Goal: Task Accomplishment & Management: Use online tool/utility

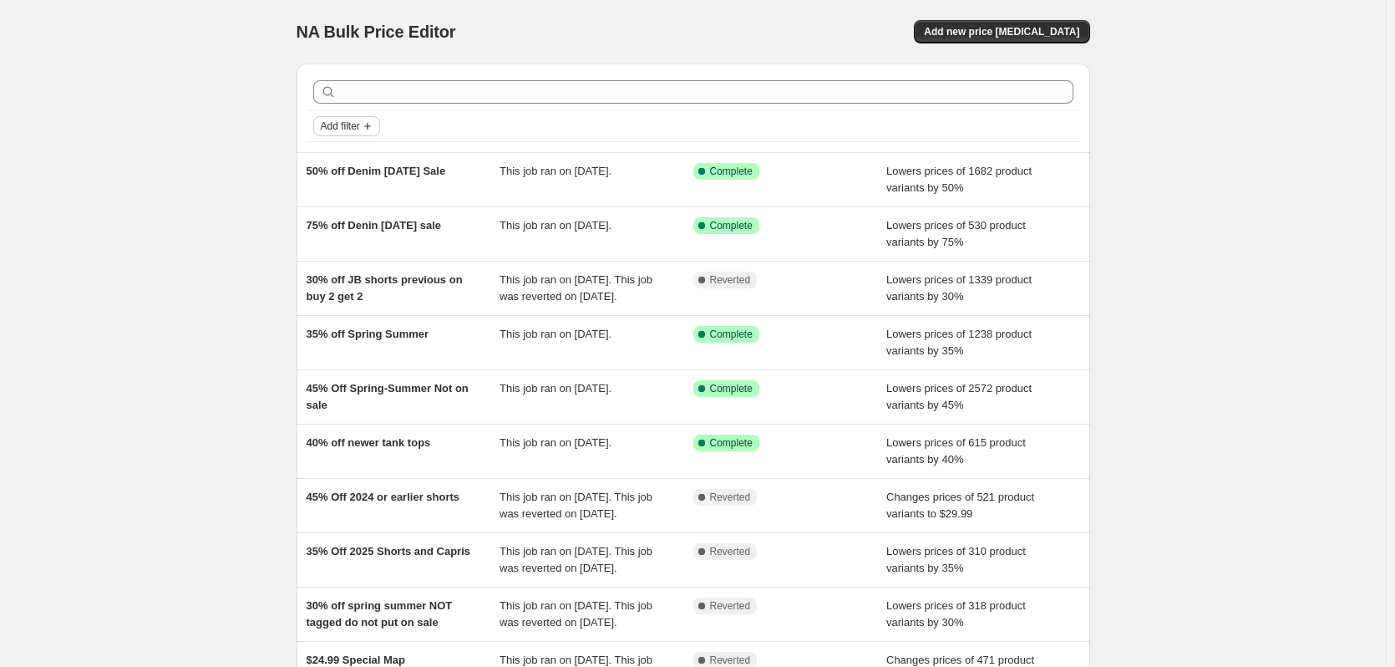
click at [343, 128] on span "Add filter" at bounding box center [340, 125] width 39 height 13
click at [361, 160] on span "Job status" at bounding box center [352, 159] width 49 height 13
click at [354, 239] on span "Complete" at bounding box center [372, 232] width 47 height 17
click at [342, 239] on input "Complete" at bounding box center [334, 232] width 13 height 13
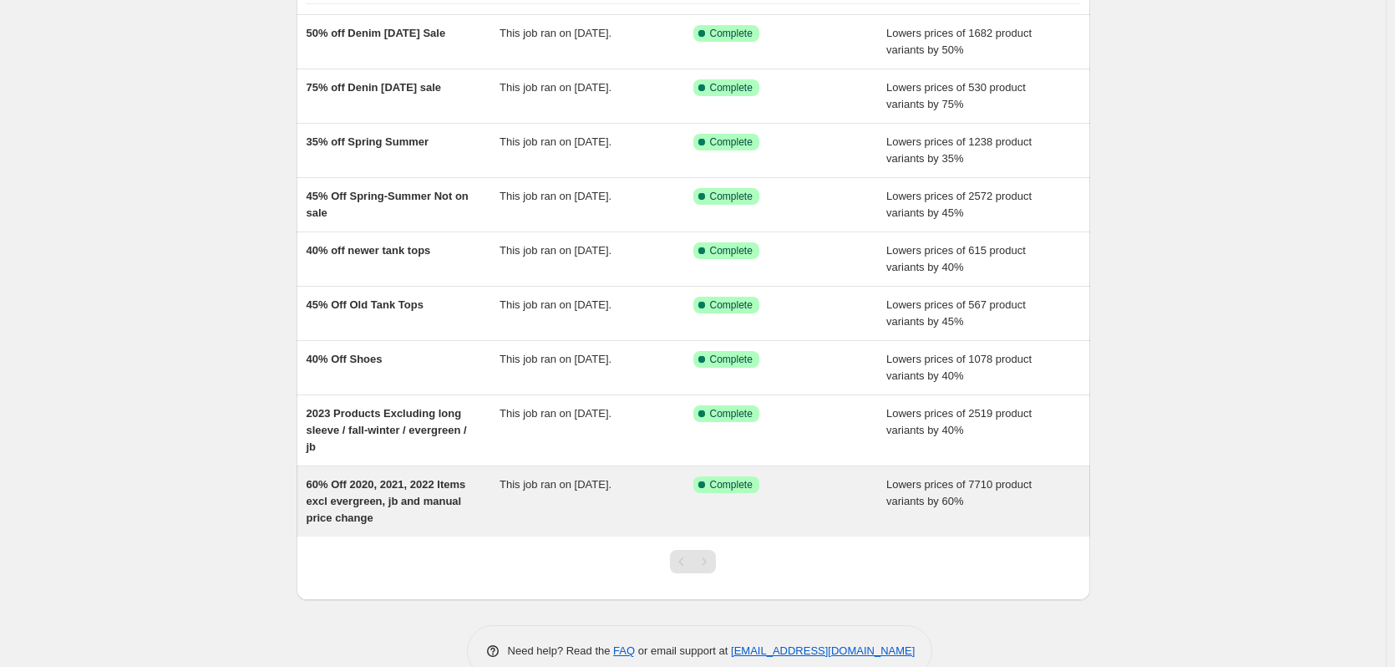
scroll to position [167, 0]
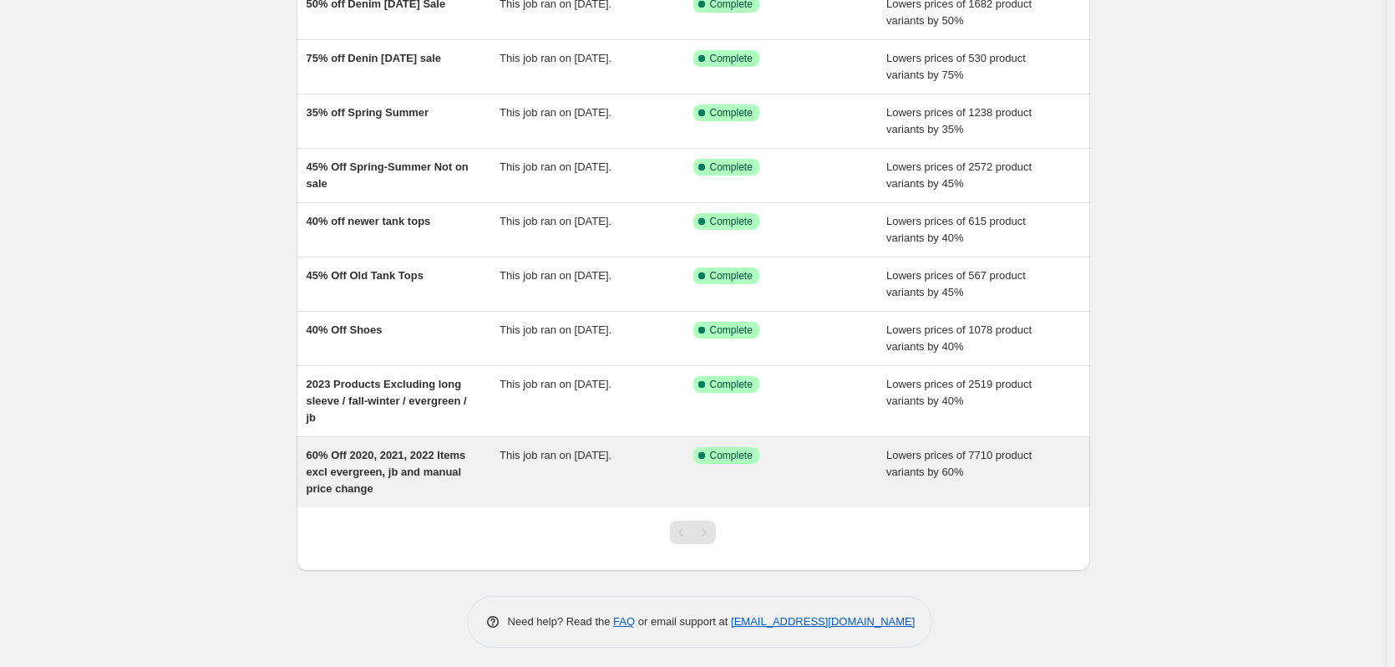
click at [670, 471] on div "This job ran on June 23, 2025." at bounding box center [597, 472] width 194 height 50
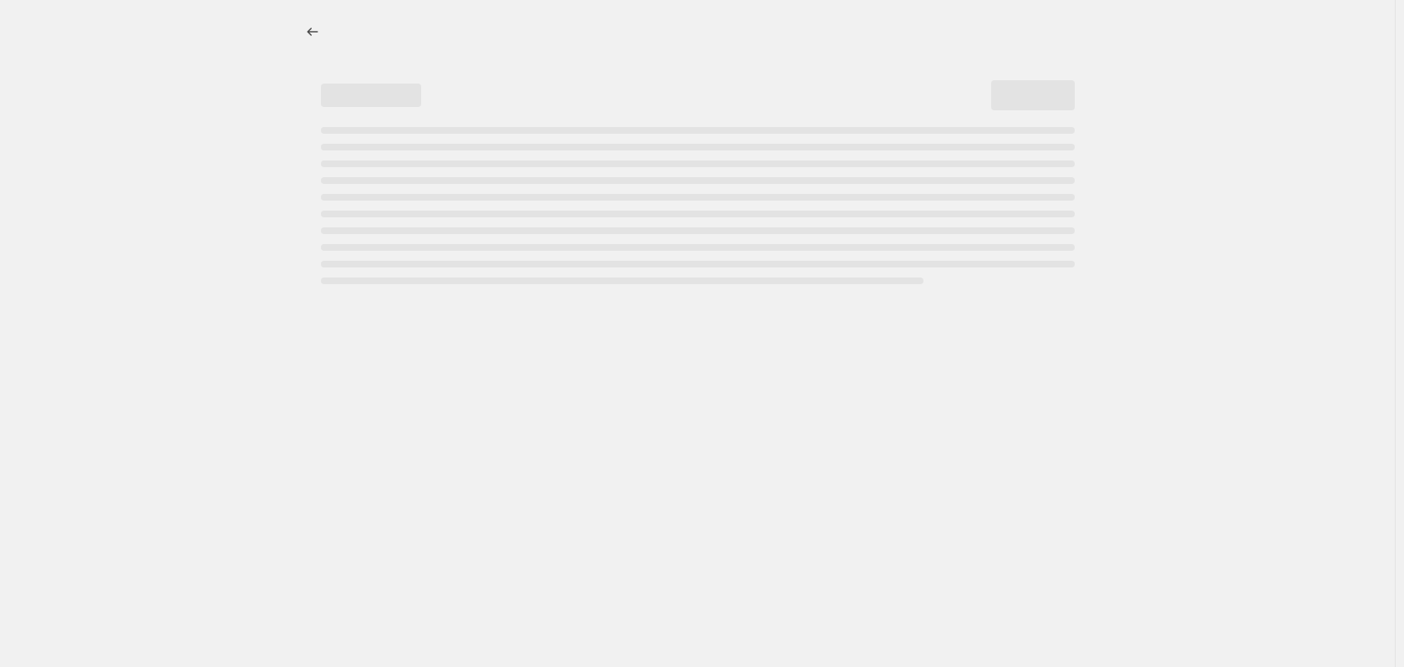
select select "percentage"
select select "no_change"
select select "collection"
select select "tag"
select select "not_equal"
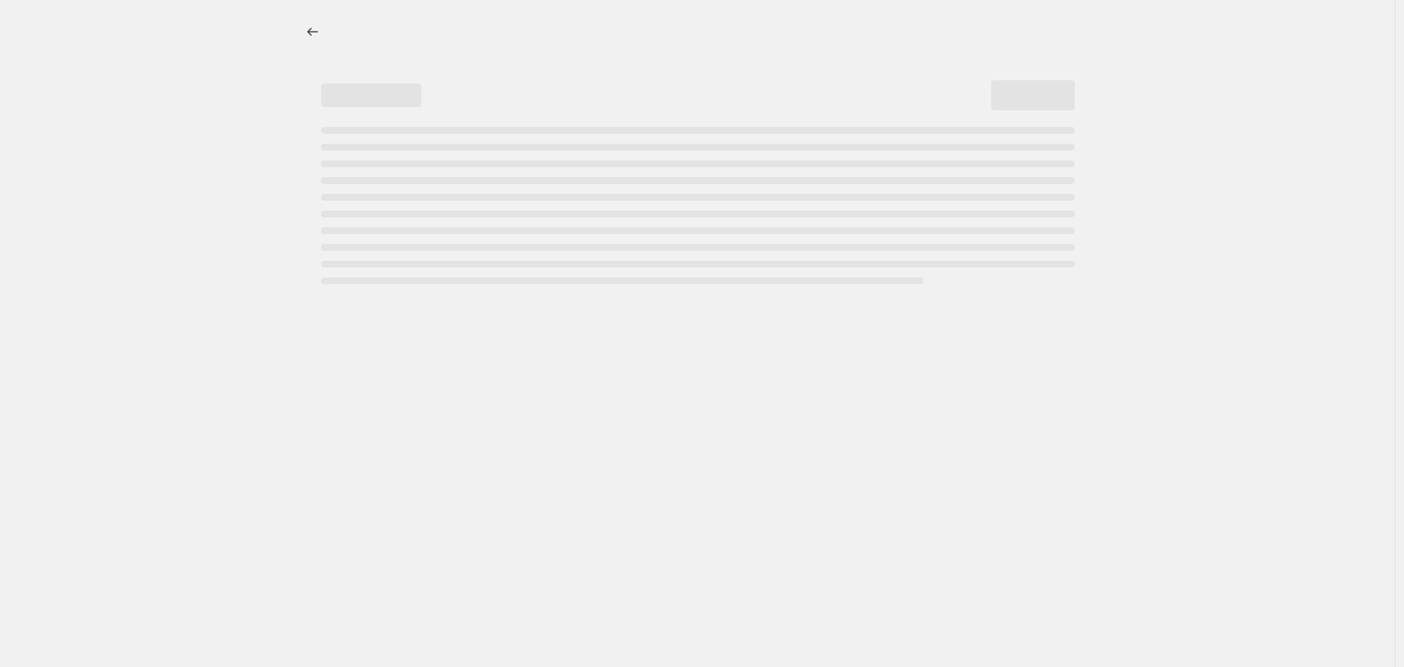
select select "product_status"
select select "vendor"
select select "not_equal"
select select "tag"
select select "not_equal"
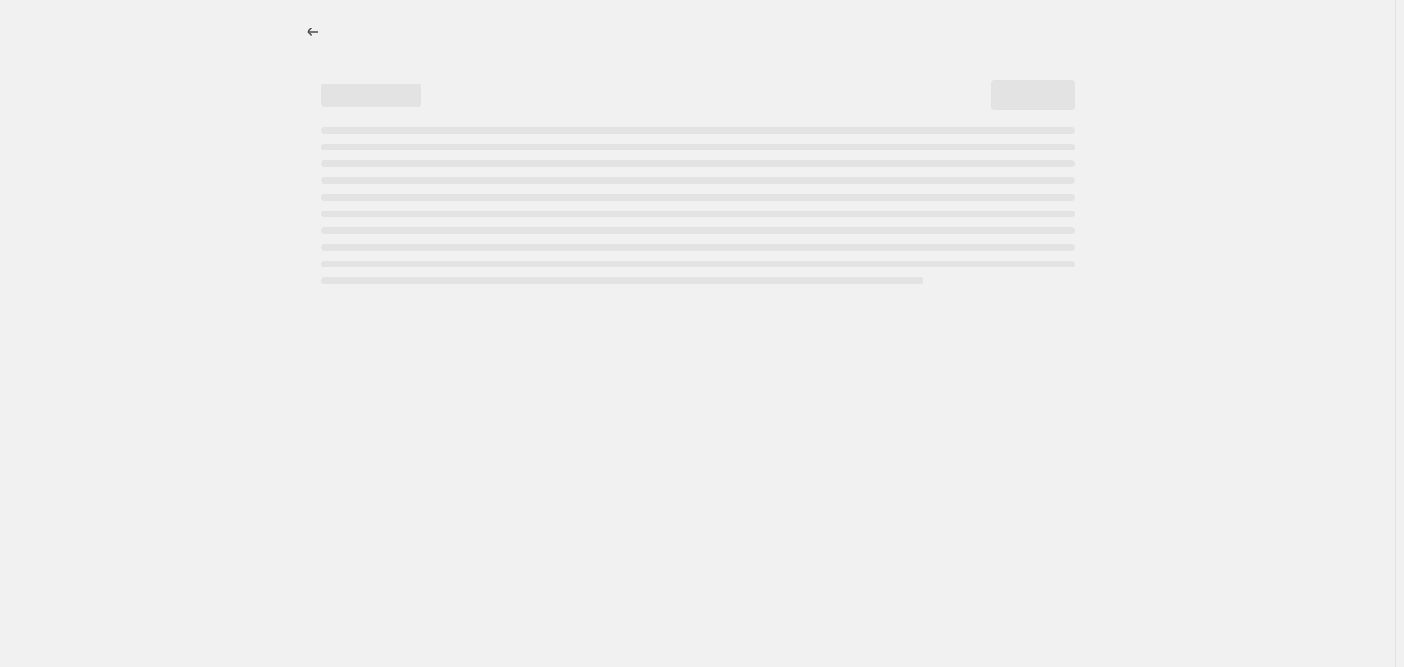
select select "tag"
select select "not_equal"
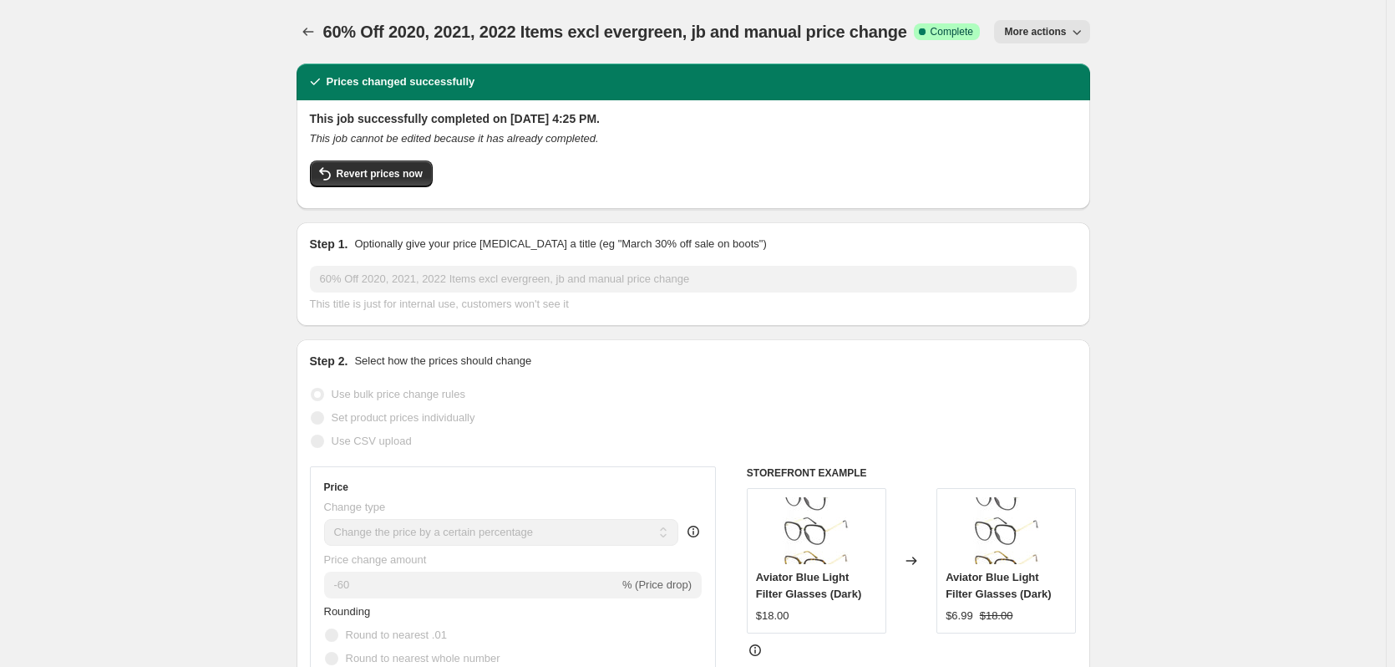
click at [389, 177] on span "Revert prices now" at bounding box center [380, 173] width 86 height 13
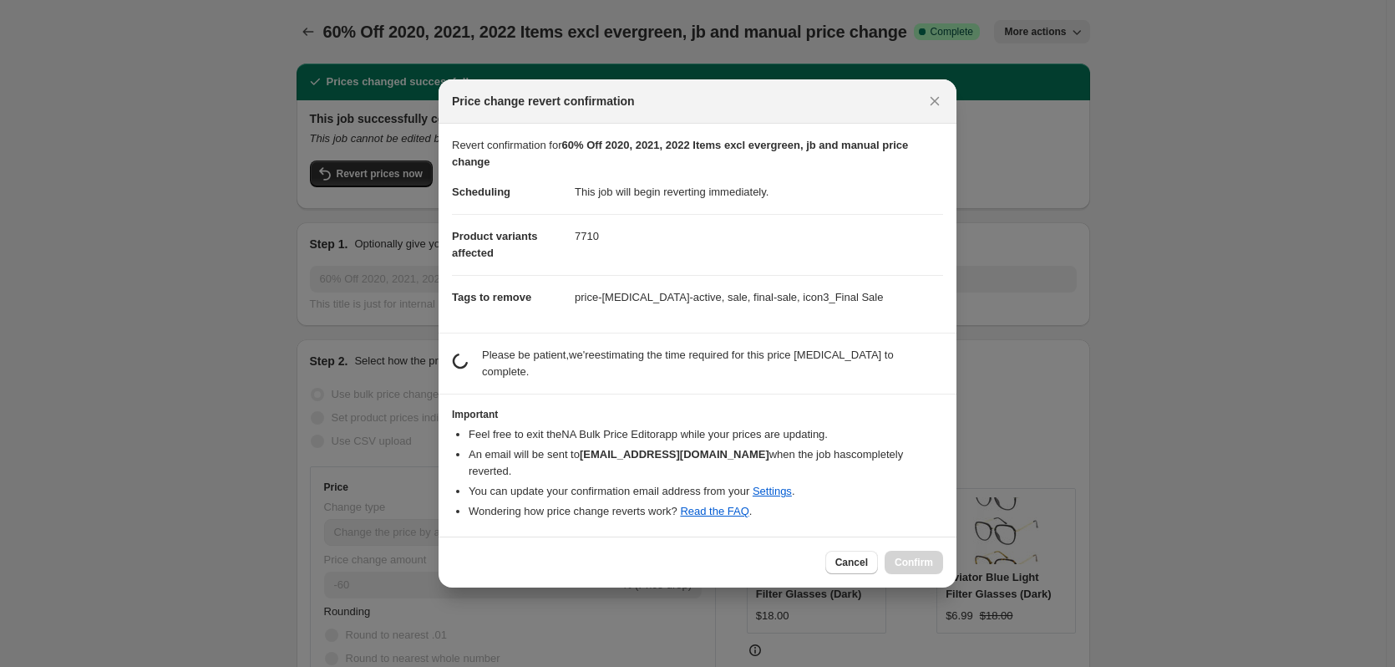
click at [883, 503] on li "Wondering how price change reverts work? Read the FAQ ." at bounding box center [706, 511] width 475 height 17
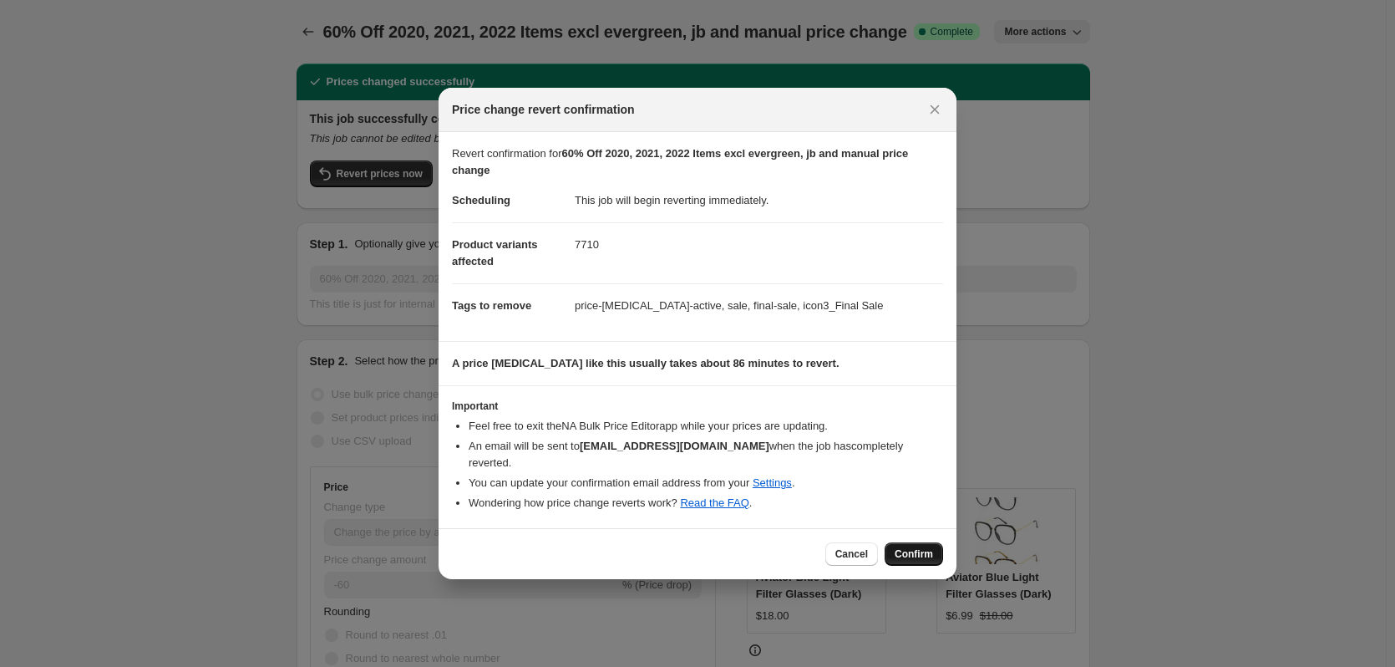
click at [922, 552] on span "Confirm" at bounding box center [914, 553] width 38 height 13
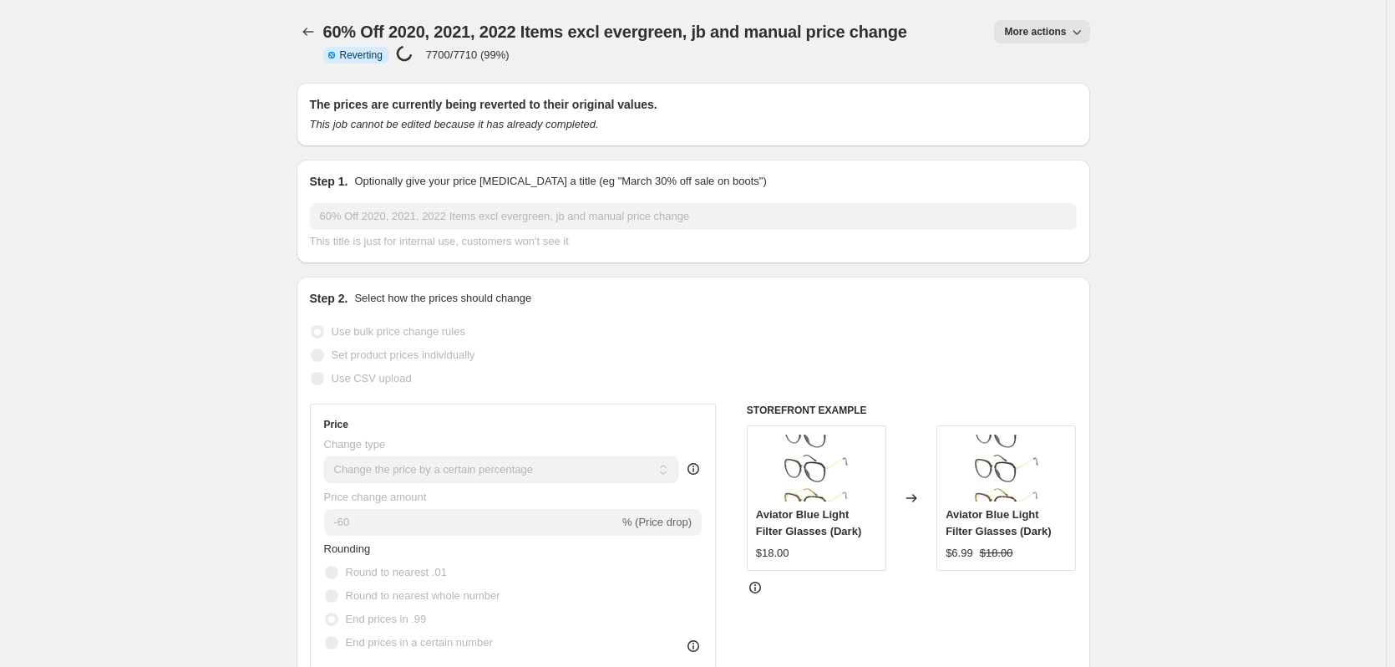
select select "percentage"
select select "no_change"
select select "collection"
select select "tag"
select select "not_equal"
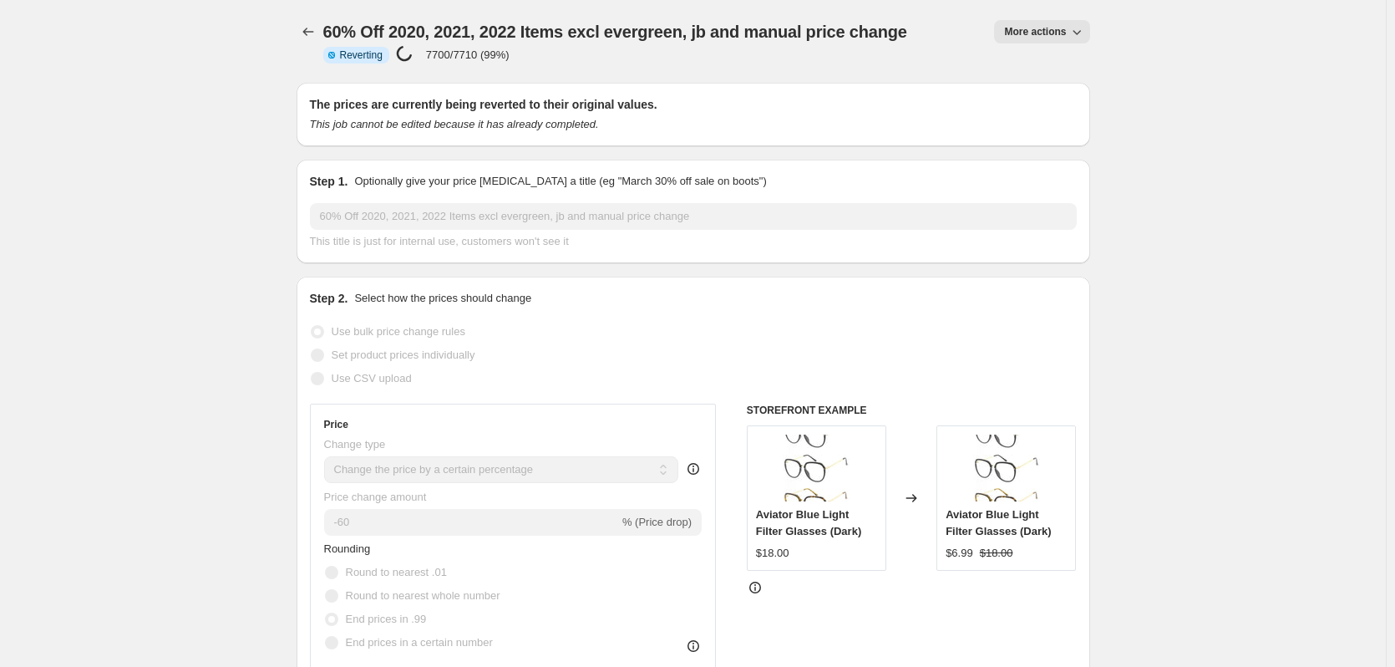
select select "product_status"
select select "vendor"
select select "not_equal"
select select "tag"
select select "not_equal"
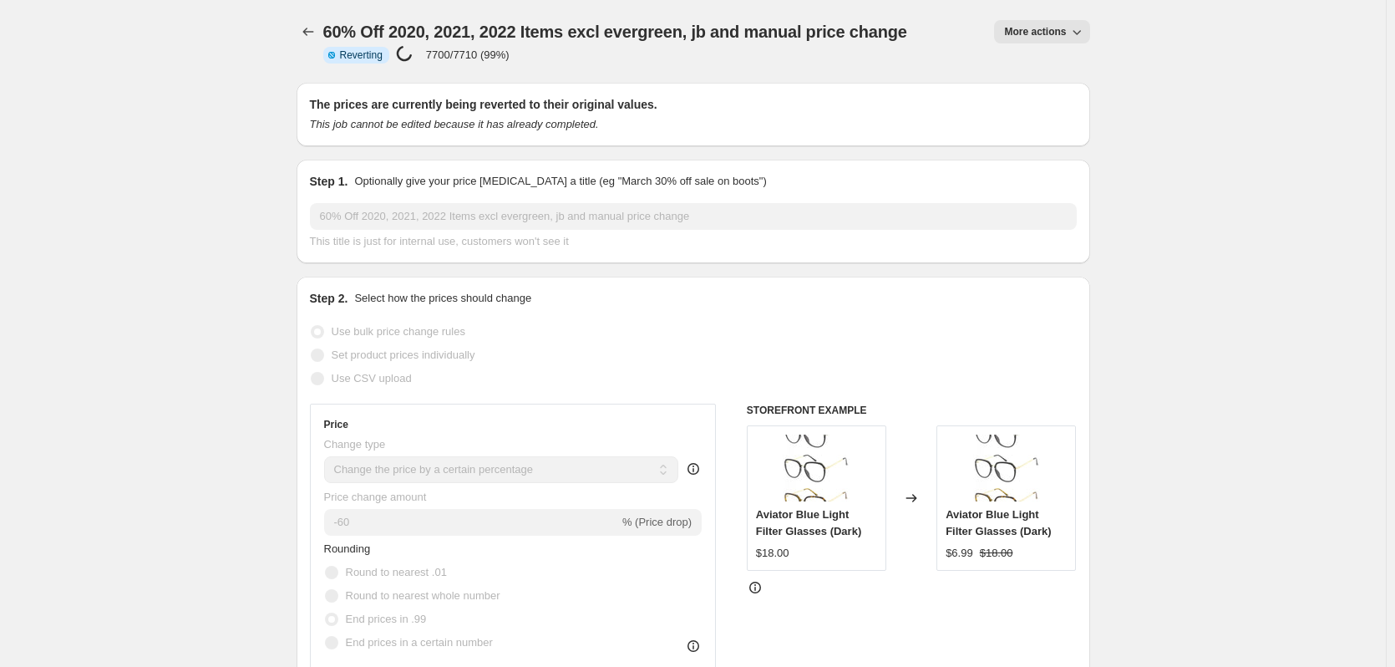
select select "tag"
select select "not_equal"
